Goal: Task Accomplishment & Management: Manage account settings

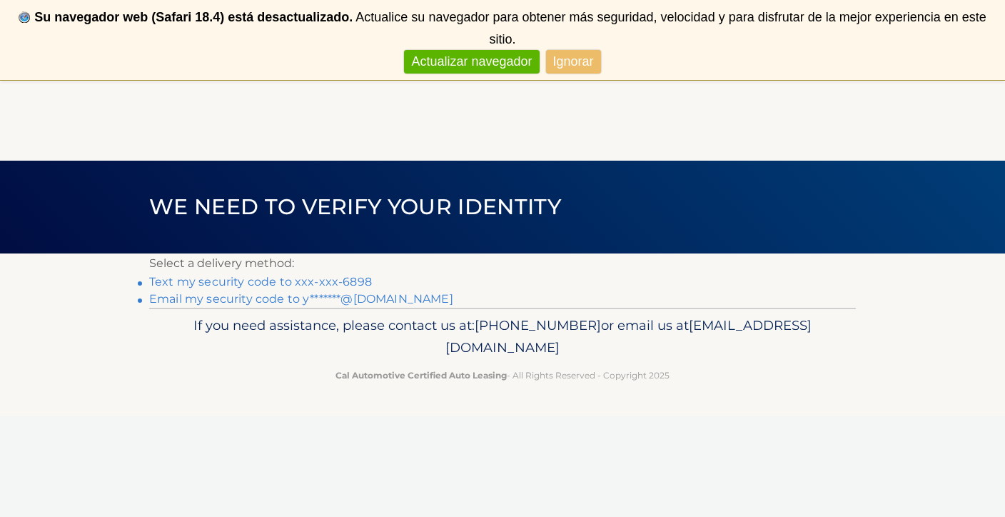
click at [489, 59] on link "Actualizar navegador" at bounding box center [471, 62] width 135 height 24
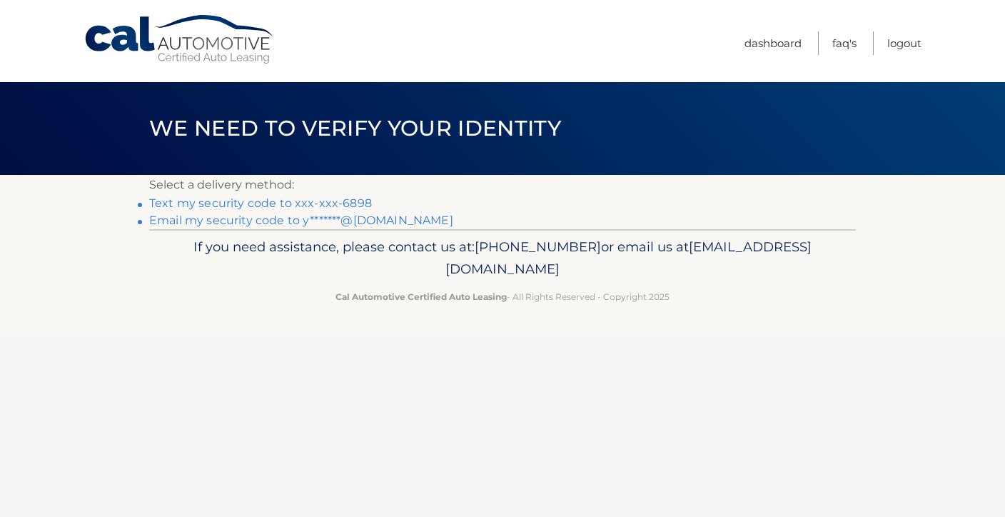
click at [358, 204] on link "Text my security code to xxx-xxx-6898" at bounding box center [260, 203] width 223 height 14
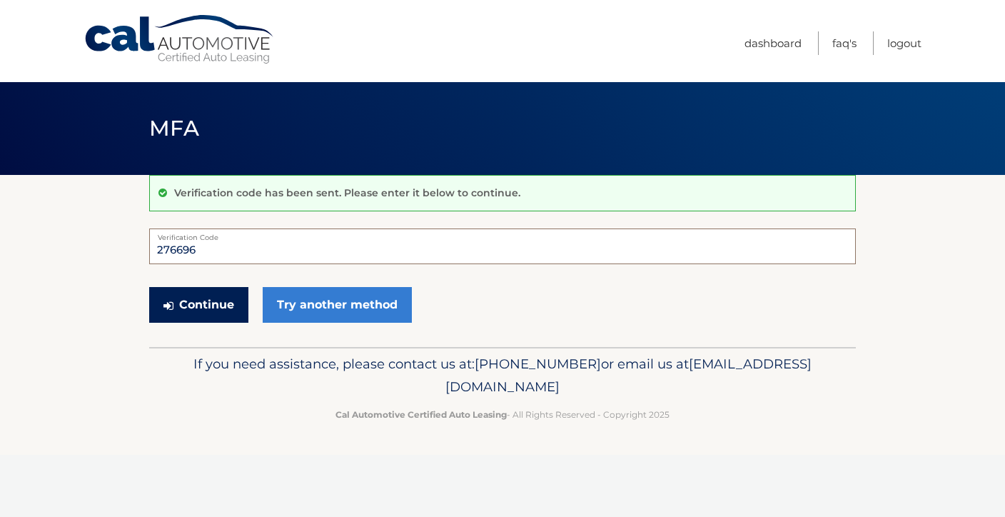
type input "276696"
click at [220, 312] on button "Continue" at bounding box center [198, 305] width 99 height 36
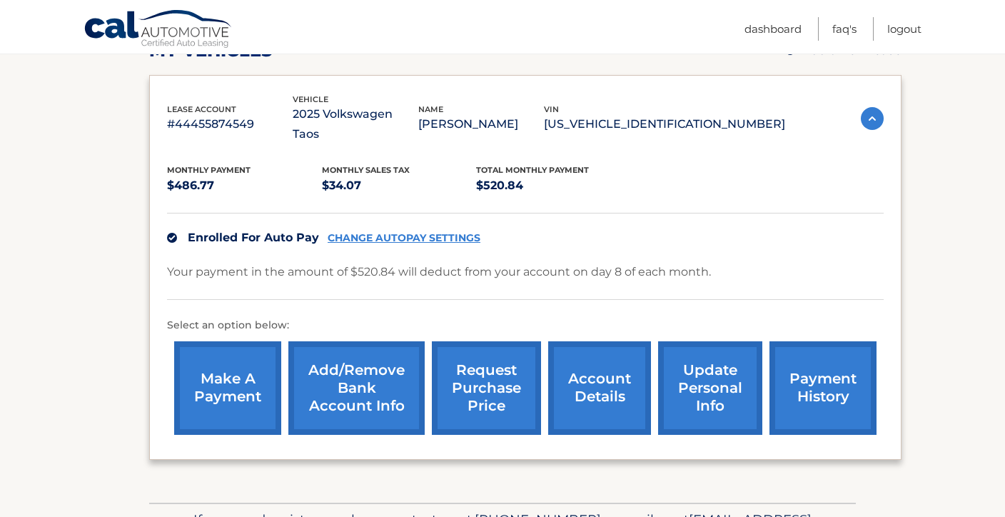
scroll to position [224, 0]
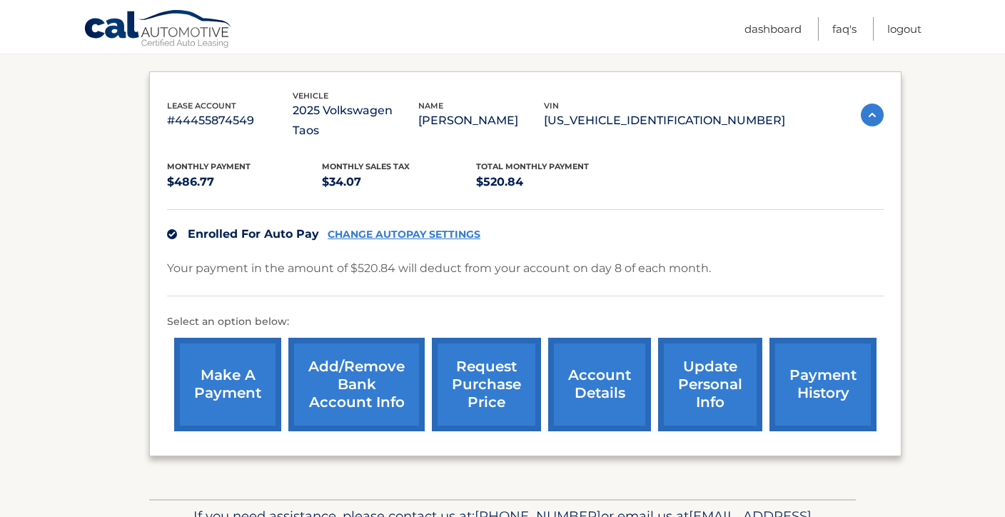
click at [836, 386] on link "payment history" at bounding box center [822, 383] width 107 height 93
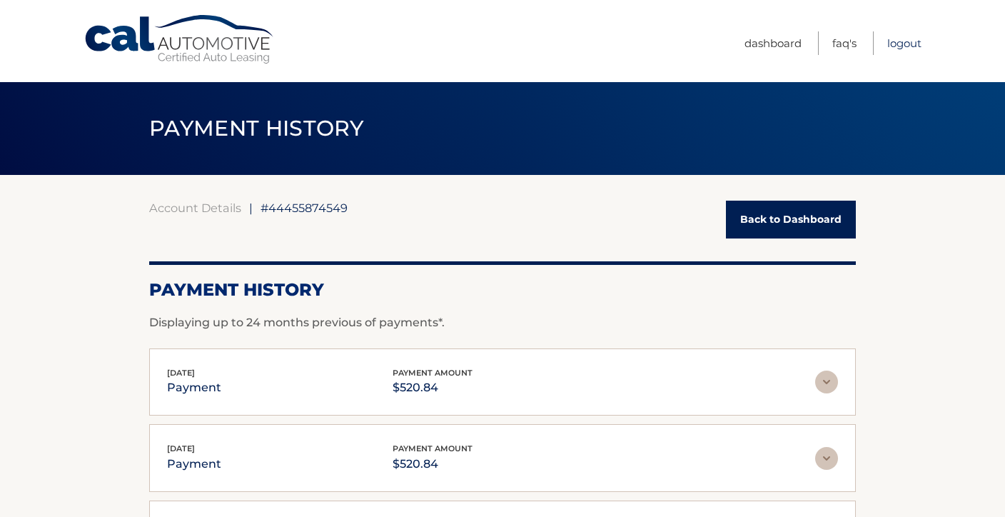
click at [902, 44] on link "Logout" at bounding box center [904, 43] width 34 height 24
